Goal: Information Seeking & Learning: Understand process/instructions

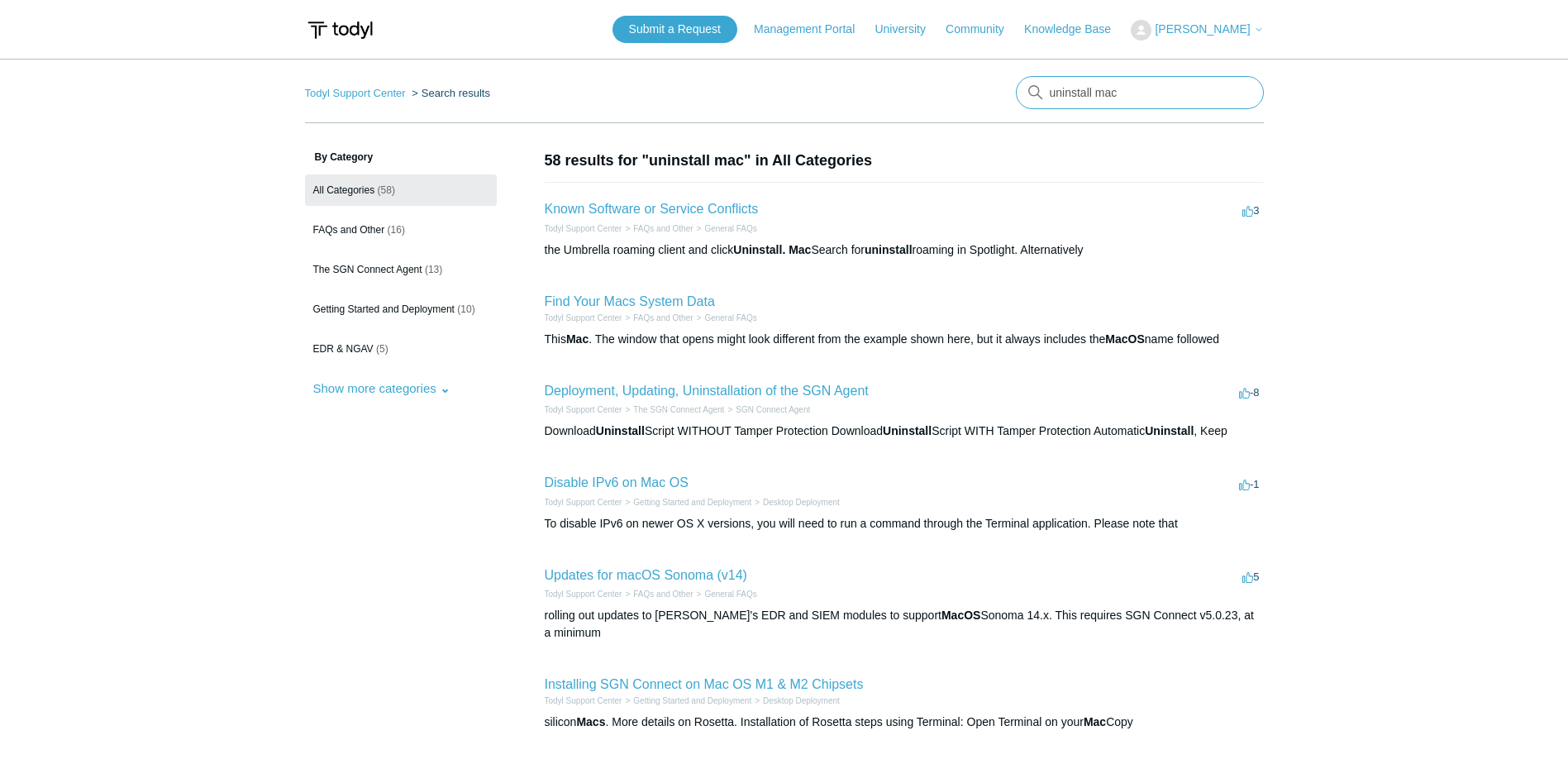
click at [1141, 98] on input "uninstall mac" at bounding box center [1139, 92] width 248 height 33
click at [803, 392] on link "Deployment, Updating, Uninstallation of the SGN Agent" at bounding box center [706, 390] width 324 height 14
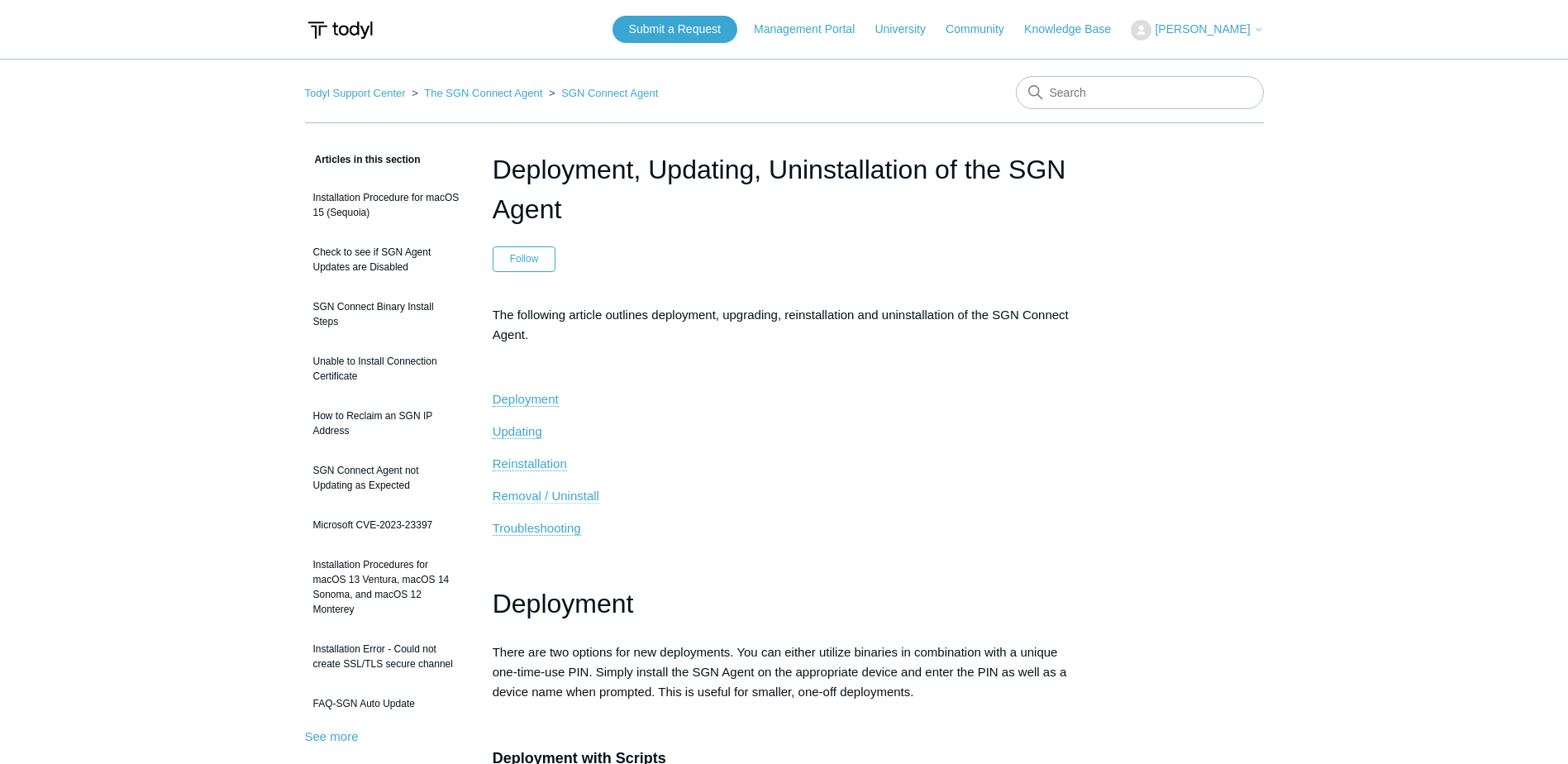
click at [572, 495] on span "Removal / Uninstall" at bounding box center [546, 495] width 107 height 14
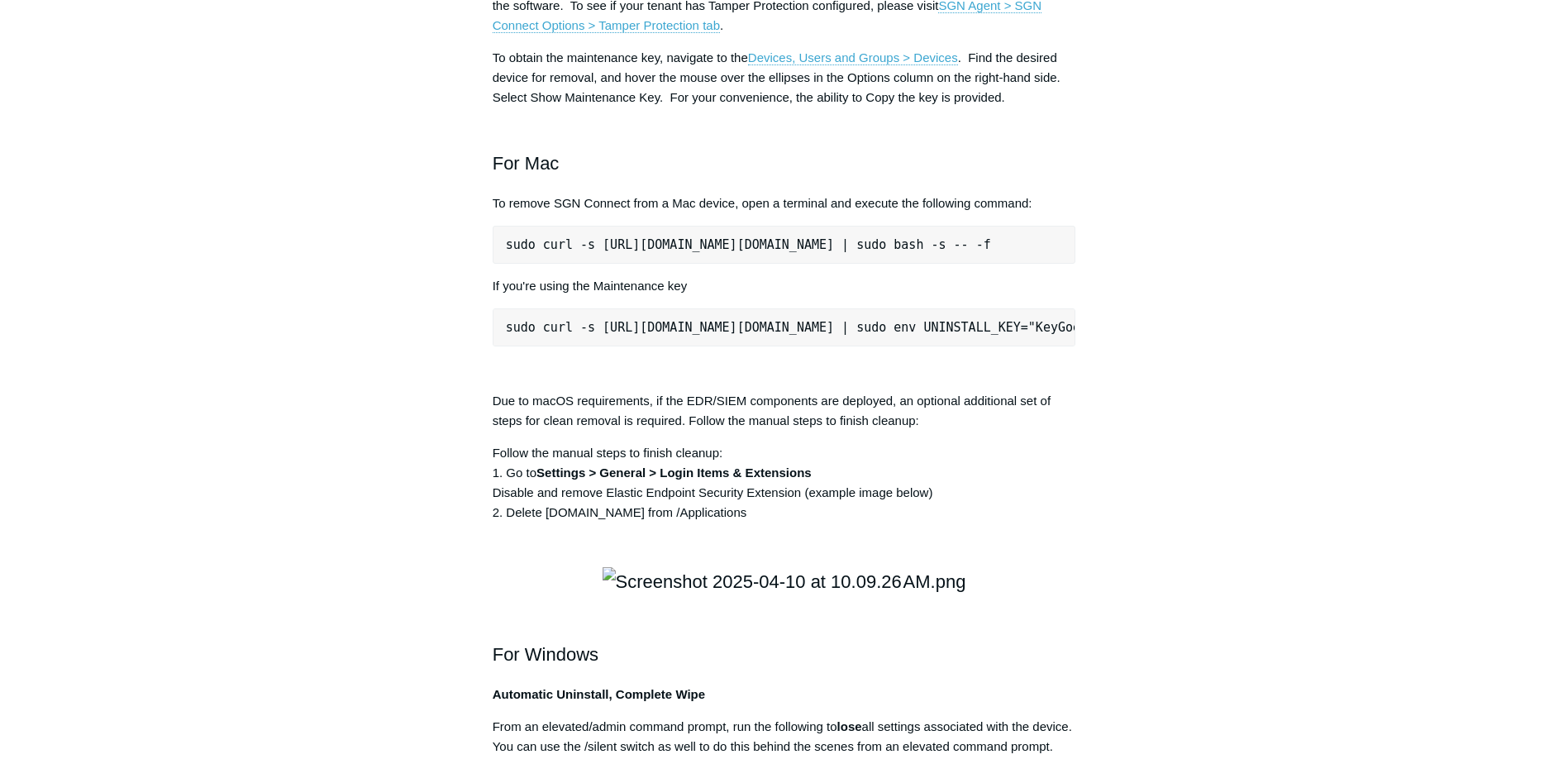
click at [790, 263] on pre "sudo curl -s [URL][DOMAIN_NAME][DOMAIN_NAME] | sudo bash -s -- -f" at bounding box center [784, 245] width 583 height 38
copy div "sudo curl -s [URL][DOMAIN_NAME][DOMAIN_NAME] | sudo bash -s -- -f"
click at [848, 263] on pre "sudo curl -s [URL][DOMAIN_NAME][DOMAIN_NAME] | sudo bash -s -- -f" at bounding box center [784, 245] width 583 height 38
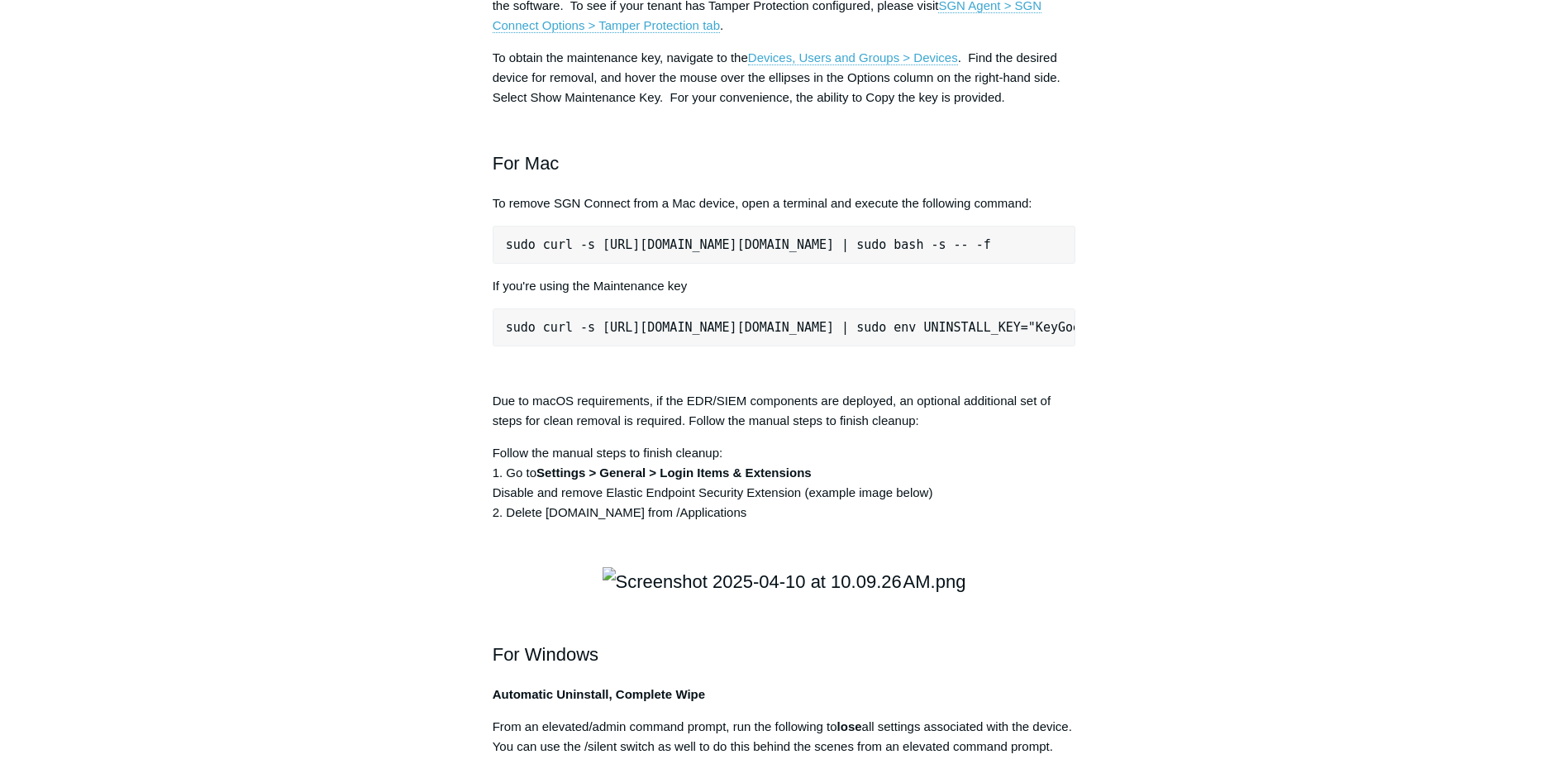
click at [1039, 346] on pre "sudo curl -s [URL][DOMAIN_NAME][DOMAIN_NAME] | sudo env UNINSTALL_KEY="KeyGoesH…" at bounding box center [784, 327] width 583 height 38
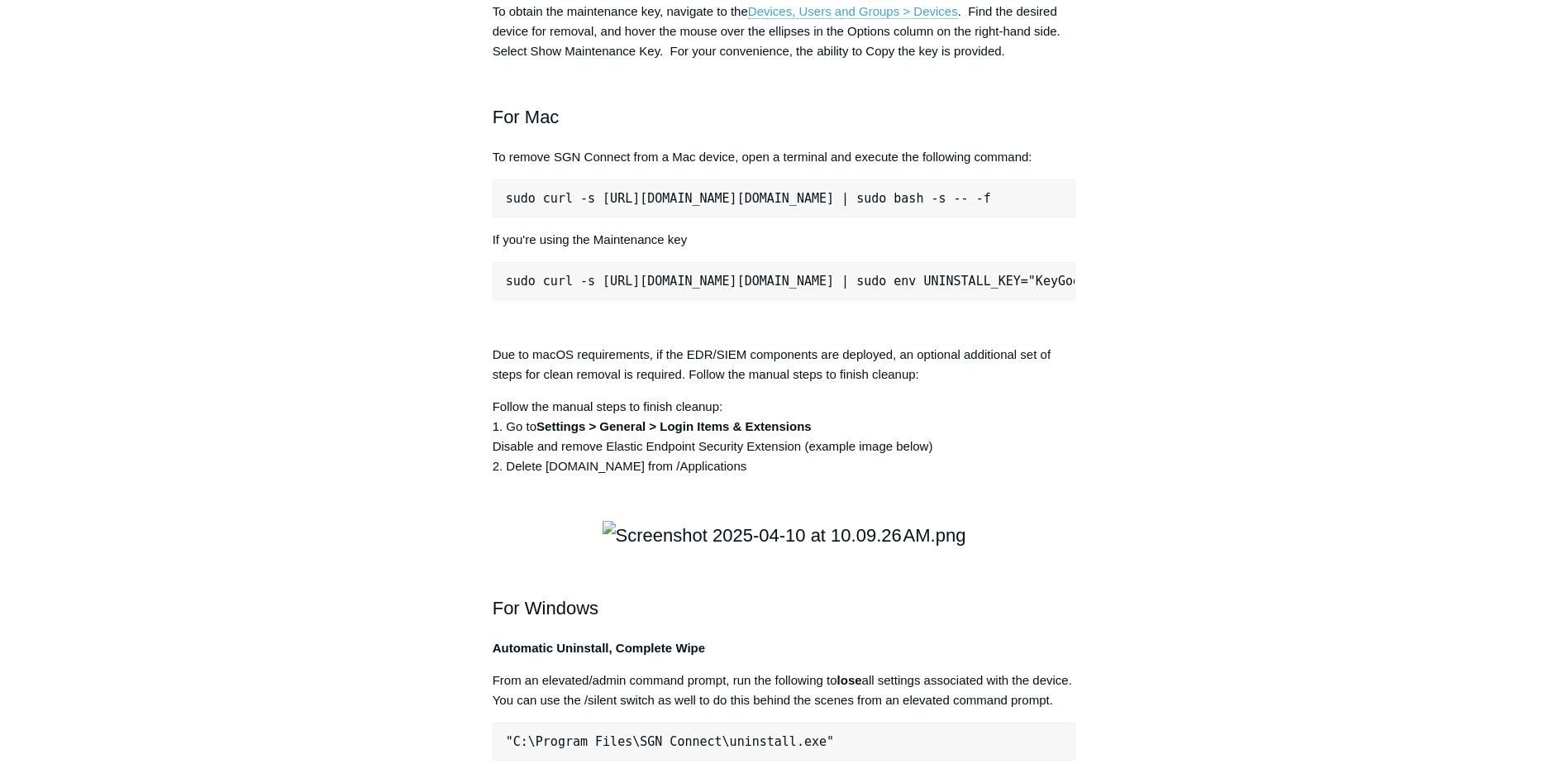
scroll to position [2306, 0]
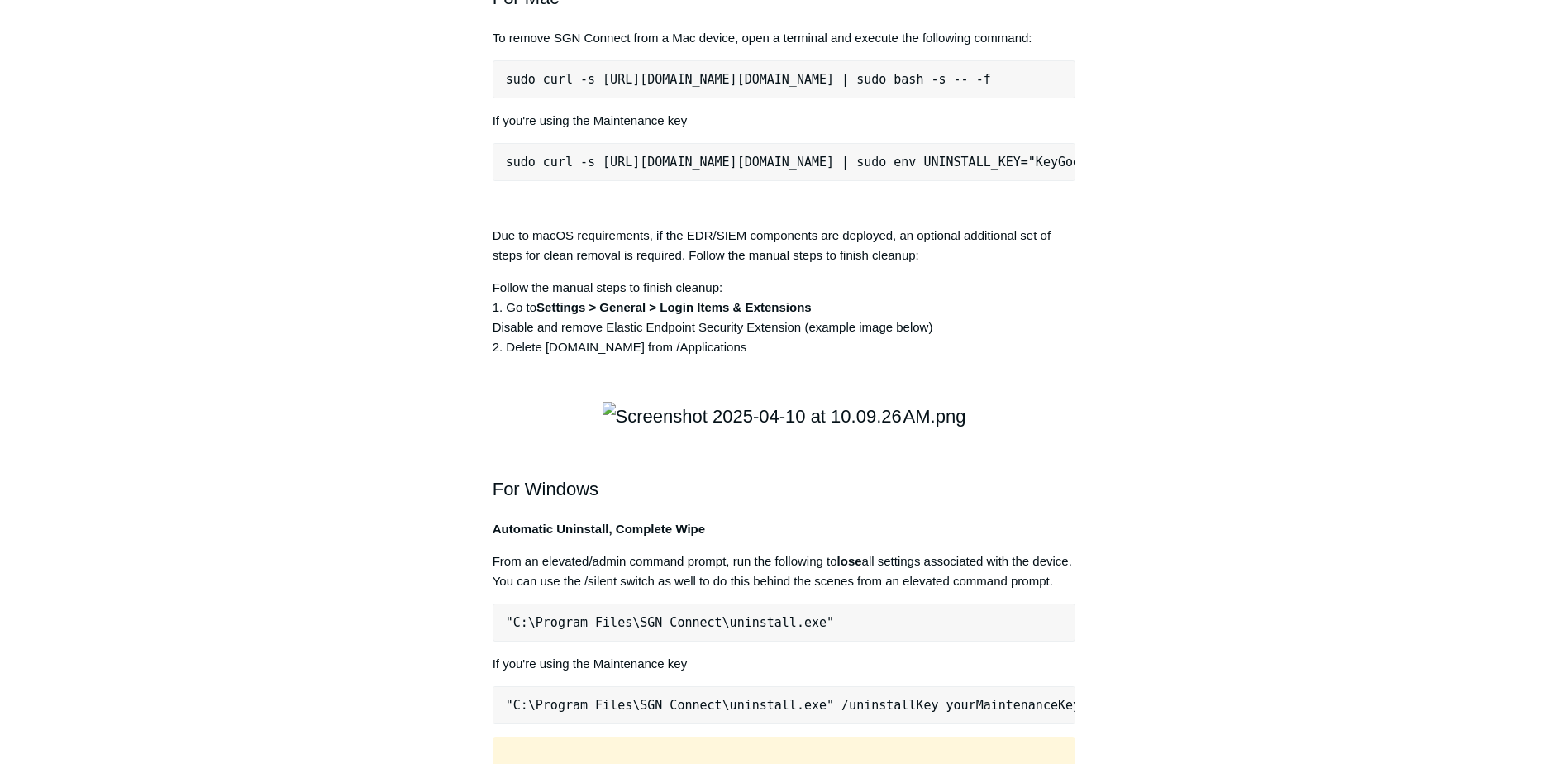
click at [619, 99] on pre "sudo curl -s [URL][DOMAIN_NAME][DOMAIN_NAME] | sudo bash -s -- -f" at bounding box center [784, 79] width 583 height 38
copy div "sudo curl -s [URL][DOMAIN_NAME][DOMAIN_NAME] | sudo bash -s -- -f"
